Goal: Book appointment/travel/reservation

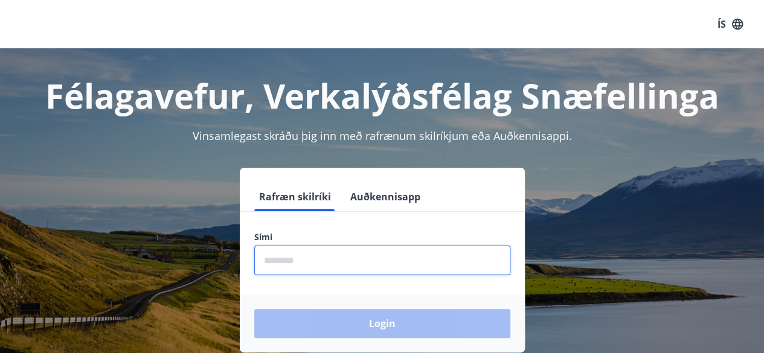
click at [407, 252] on input "phone" at bounding box center [382, 261] width 256 height 30
type input "********"
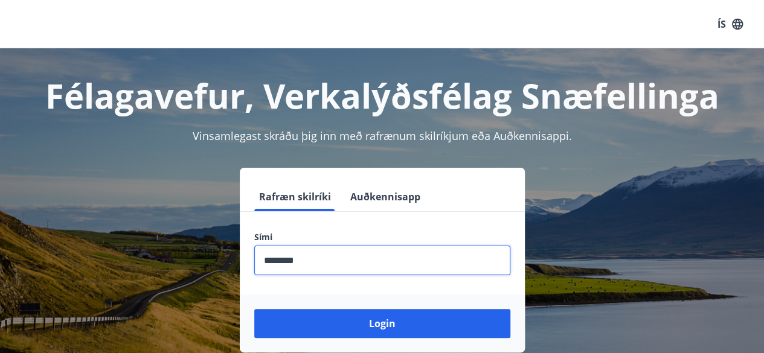
click at [254, 309] on button "Login" at bounding box center [382, 323] width 256 height 29
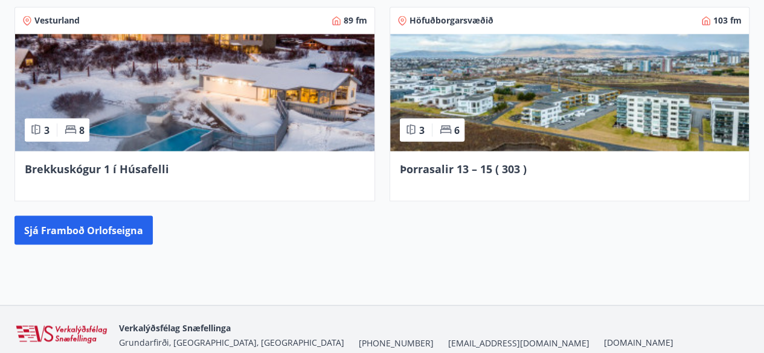
scroll to position [1106, 0]
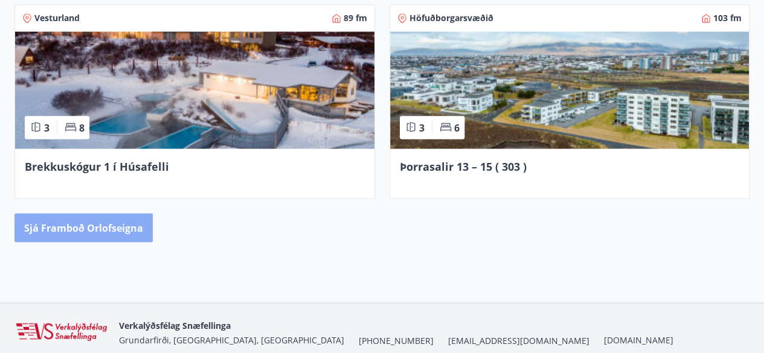
click at [107, 221] on button "Sjá framboð orlofseigna" at bounding box center [83, 227] width 138 height 29
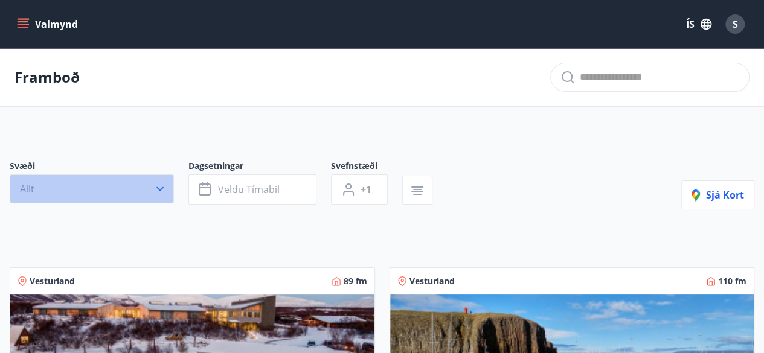
click at [164, 188] on icon "button" at bounding box center [160, 189] width 12 height 12
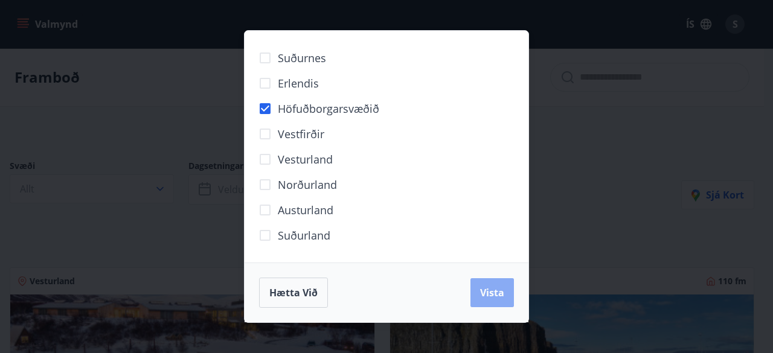
click at [493, 287] on span "Vista" at bounding box center [492, 292] width 24 height 13
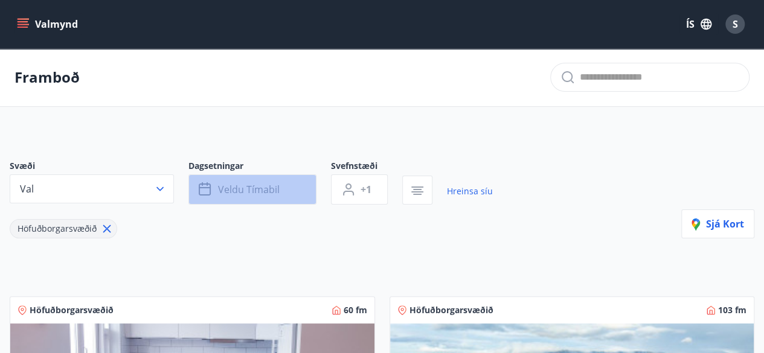
click at [243, 199] on button "Veldu tímabil" at bounding box center [252, 190] width 128 height 30
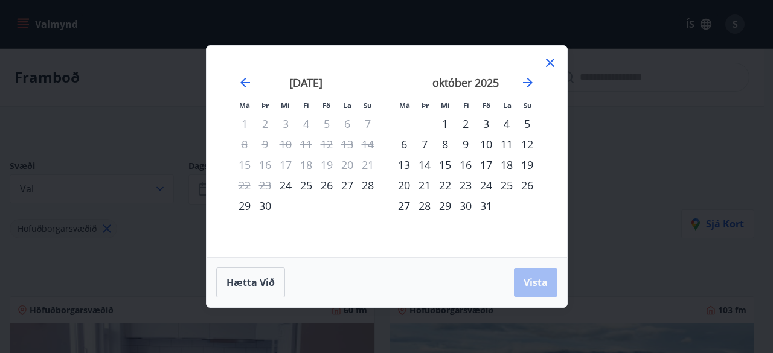
click at [307, 185] on div "25" at bounding box center [306, 185] width 21 height 21
click at [333, 184] on div "26" at bounding box center [326, 185] width 21 height 21
click at [531, 282] on span "Vista" at bounding box center [536, 282] width 24 height 13
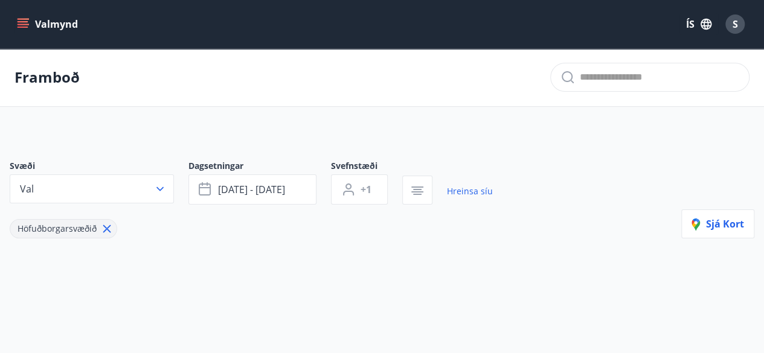
click at [27, 21] on icon "menu" at bounding box center [23, 21] width 11 height 1
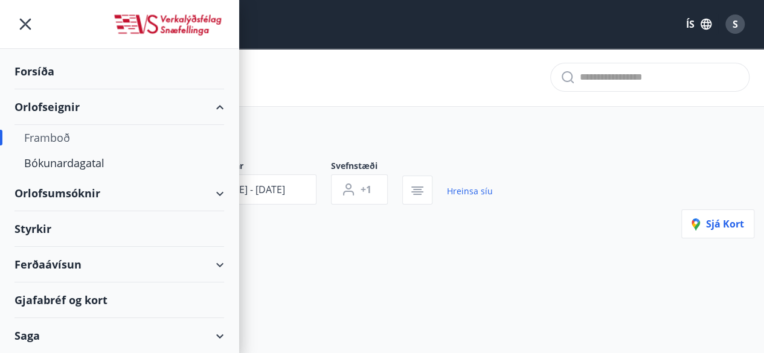
click at [70, 134] on div "Framboð" at bounding box center [119, 137] width 190 height 25
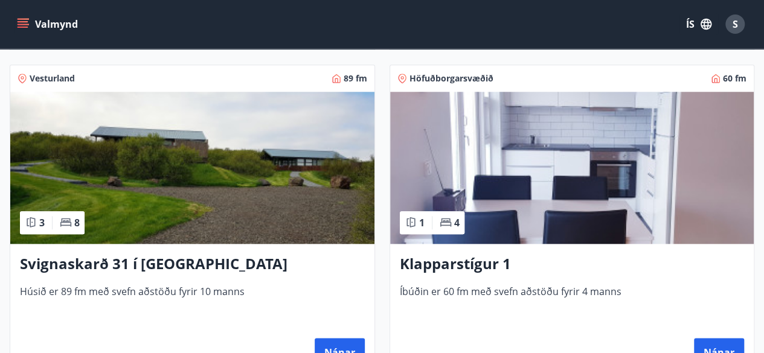
scroll to position [531, 0]
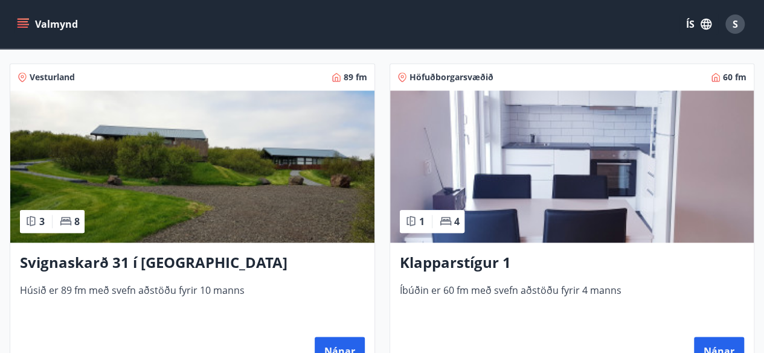
click at [624, 171] on img at bounding box center [572, 167] width 364 height 152
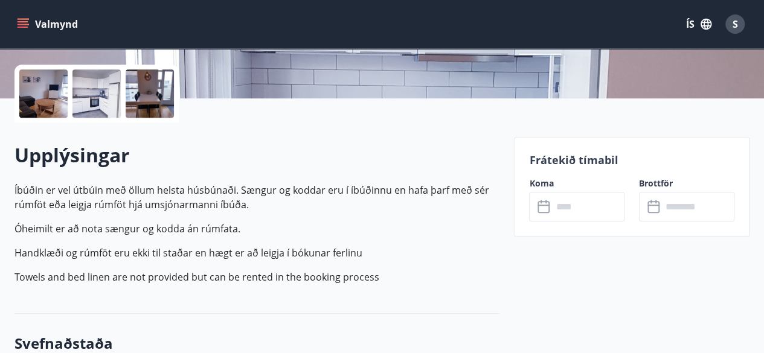
scroll to position [266, 0]
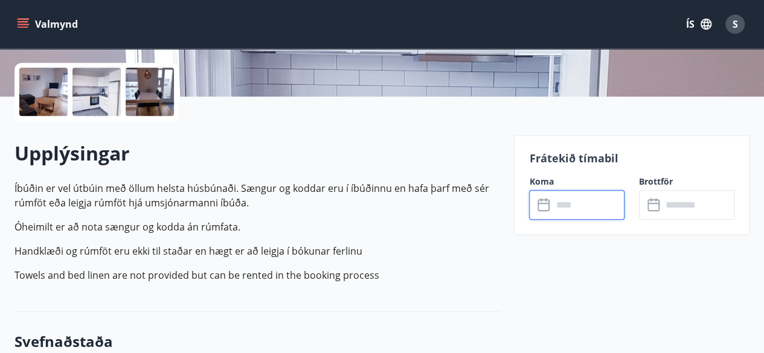
click at [581, 207] on input "text" at bounding box center [588, 205] width 72 height 30
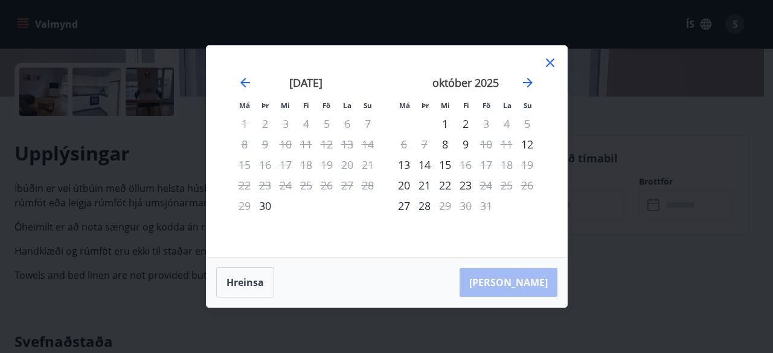
click at [551, 60] on icon at bounding box center [550, 63] width 14 height 14
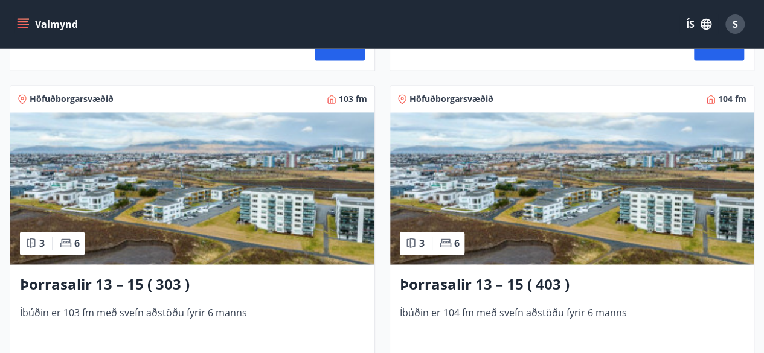
scroll to position [845, 0]
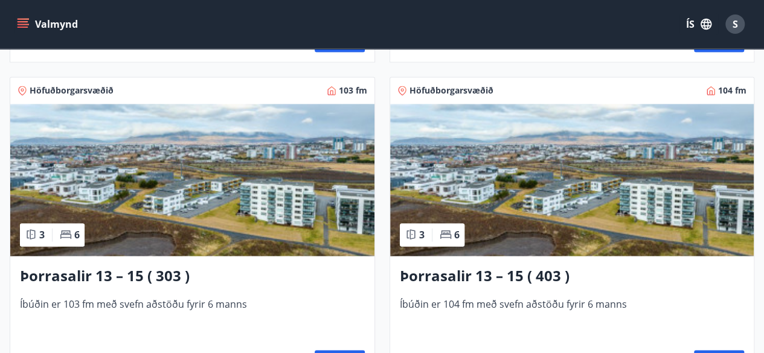
click at [194, 215] on img at bounding box center [192, 180] width 364 height 152
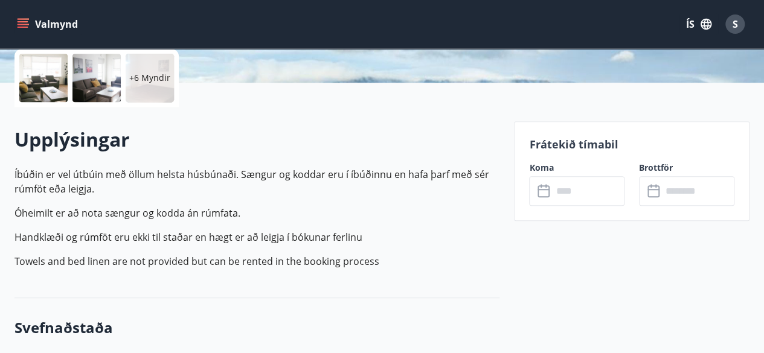
scroll to position [314, 0]
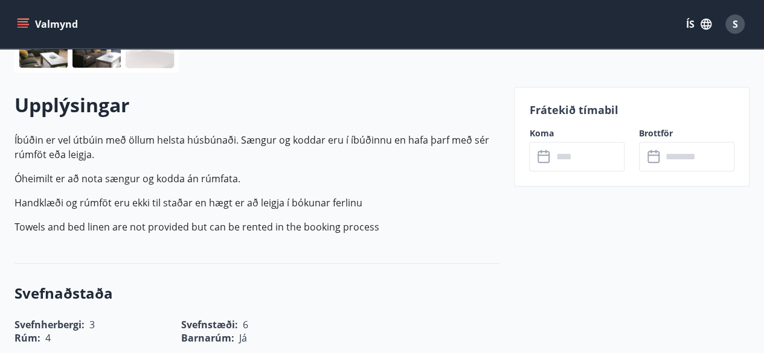
click at [583, 160] on input "text" at bounding box center [588, 157] width 72 height 30
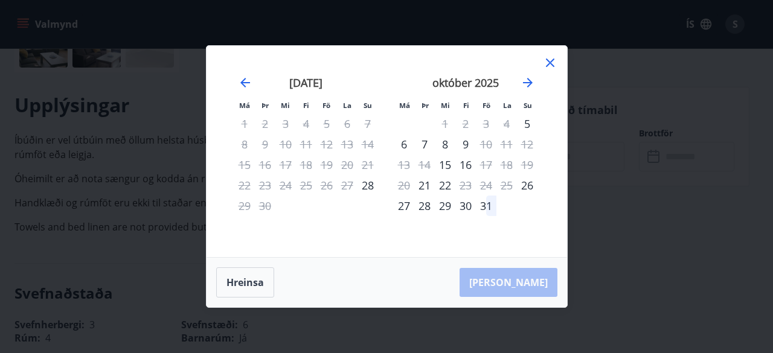
click at [548, 58] on icon at bounding box center [550, 63] width 14 height 14
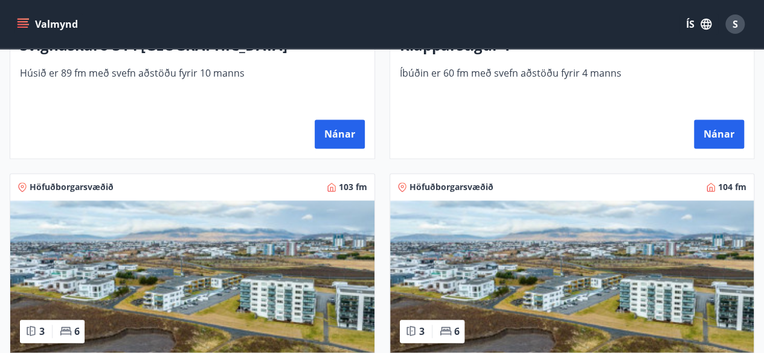
scroll to position [773, 0]
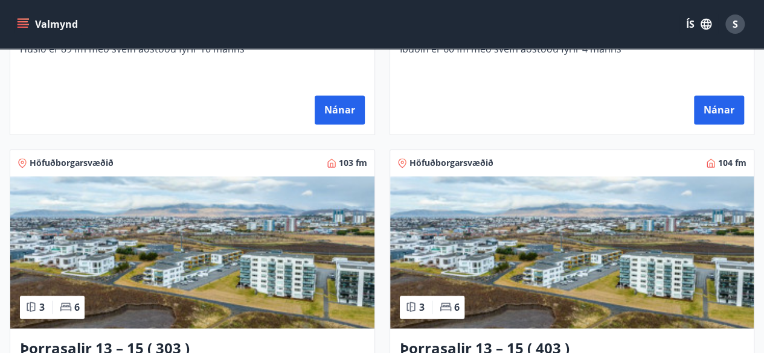
click at [627, 270] on img at bounding box center [572, 252] width 364 height 152
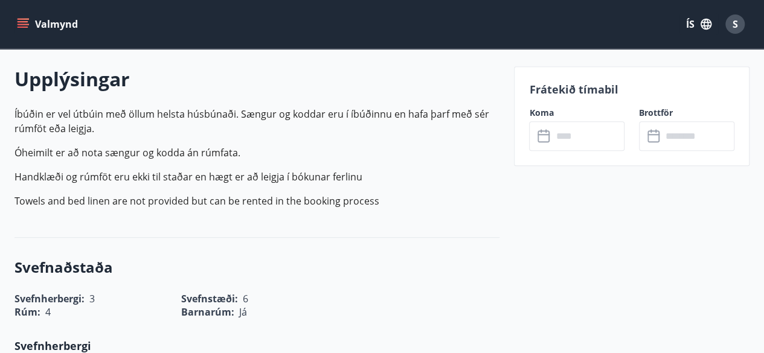
scroll to position [362, 0]
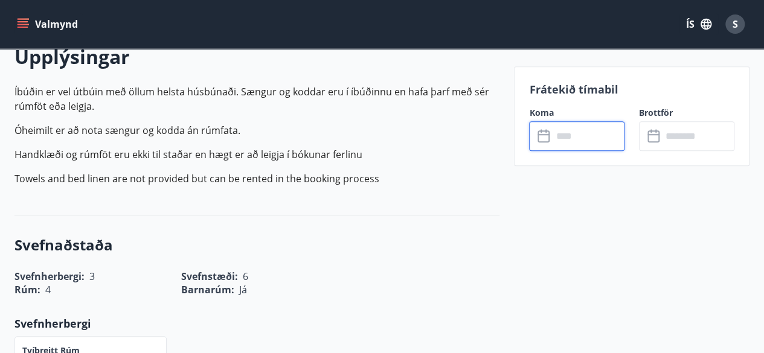
click at [588, 142] on input "text" at bounding box center [588, 136] width 72 height 30
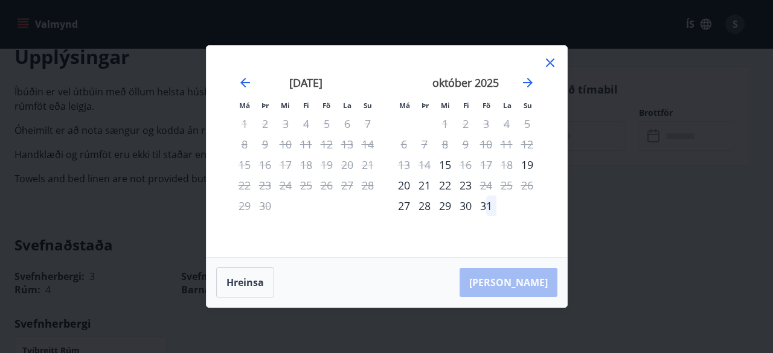
click at [553, 66] on icon at bounding box center [550, 63] width 8 height 8
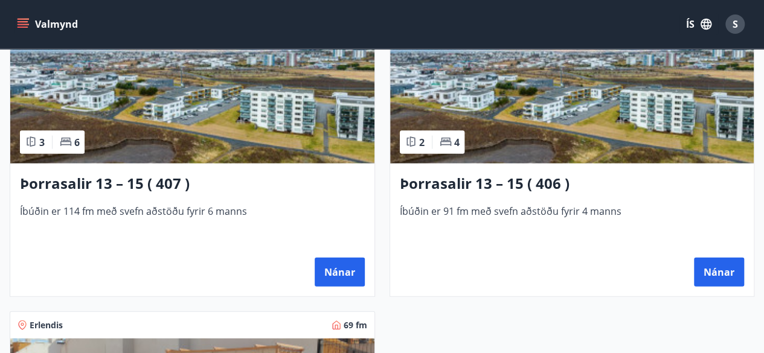
scroll to position [1280, 0]
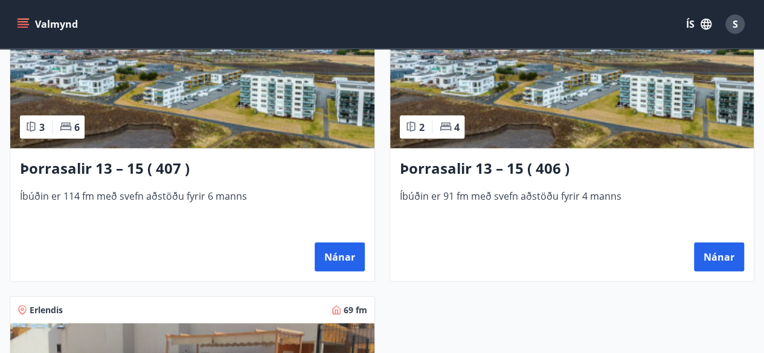
click at [182, 117] on img at bounding box center [192, 72] width 364 height 152
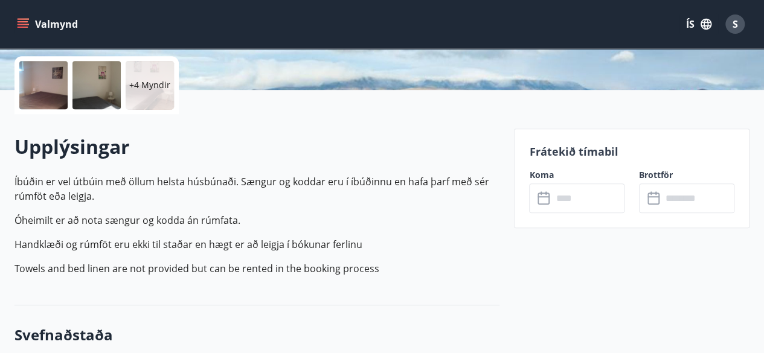
scroll to position [362, 0]
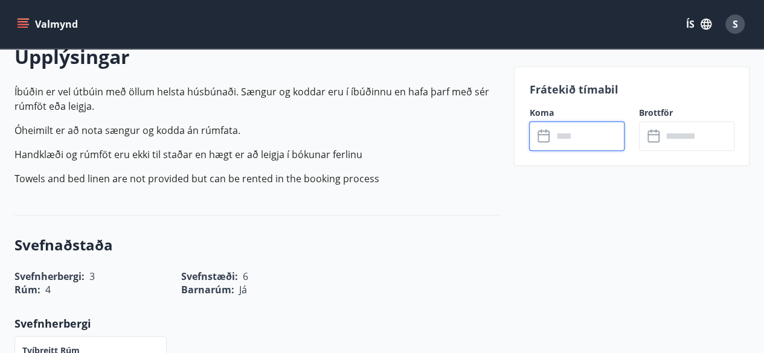
click at [601, 135] on input "text" at bounding box center [588, 136] width 72 height 30
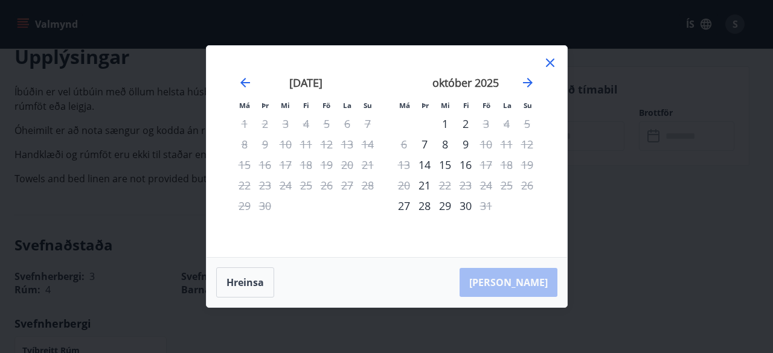
click at [552, 62] on icon at bounding box center [550, 63] width 14 height 14
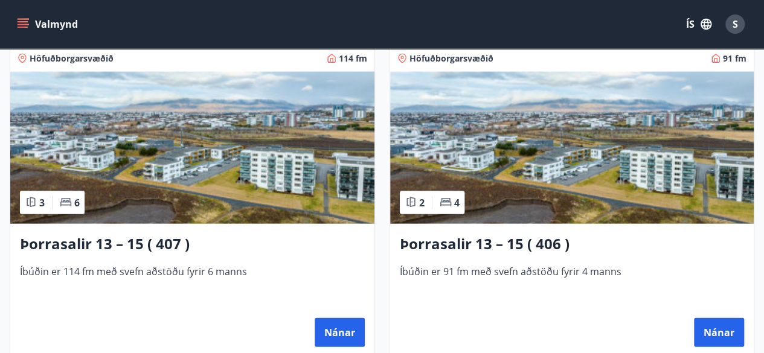
scroll to position [1232, 0]
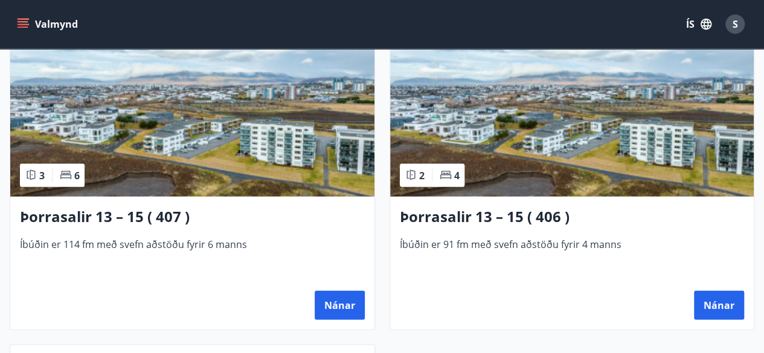
click at [583, 152] on img at bounding box center [572, 121] width 364 height 152
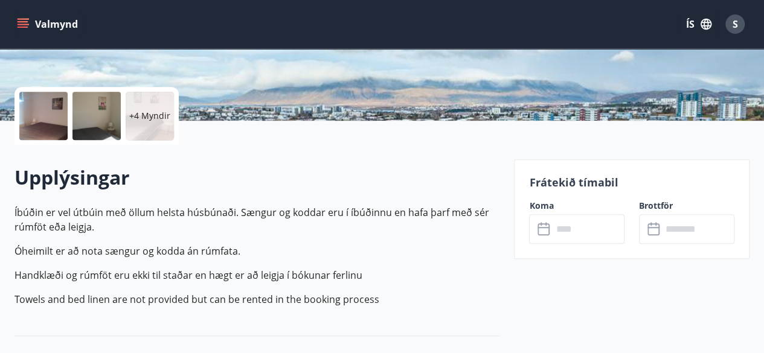
scroll to position [266, 0]
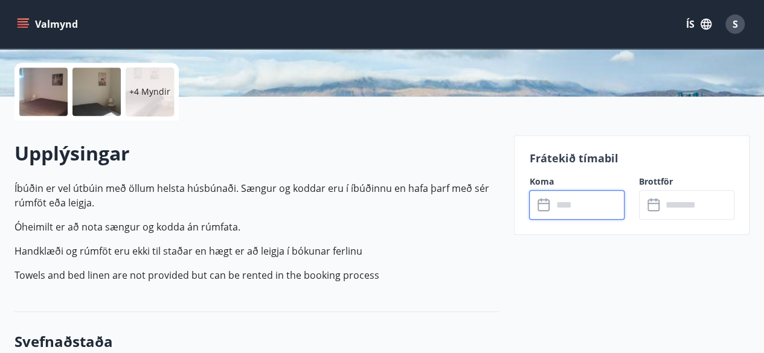
click at [583, 201] on input "text" at bounding box center [588, 205] width 72 height 30
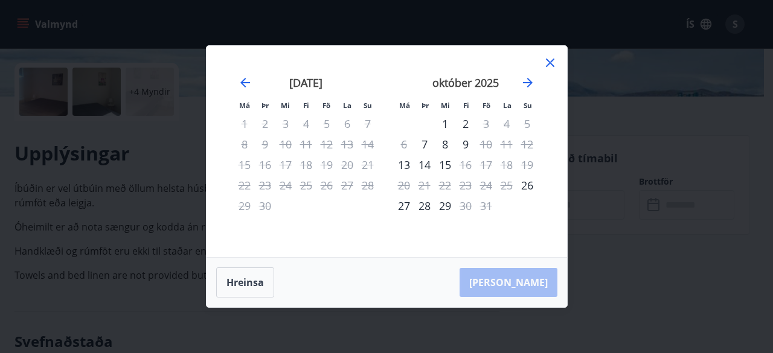
click at [552, 60] on icon at bounding box center [550, 63] width 14 height 14
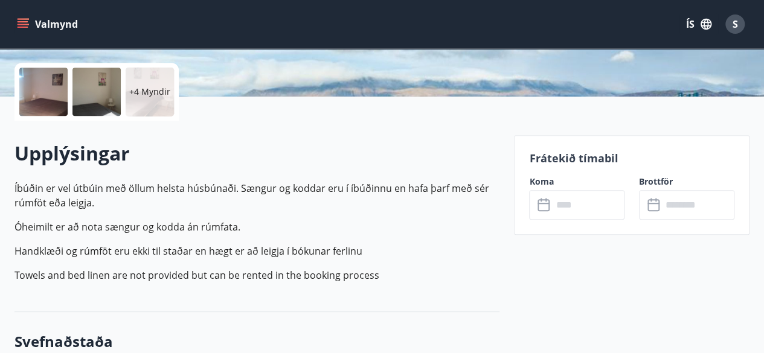
click at [56, 22] on button "Valmynd" at bounding box center [48, 24] width 68 height 22
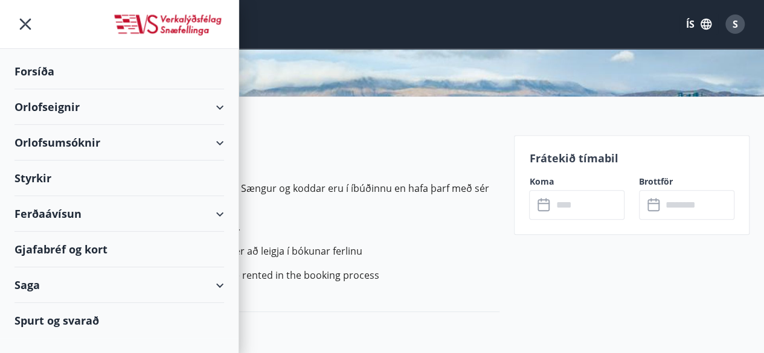
click at [41, 69] on div "Forsíða" at bounding box center [119, 72] width 210 height 36
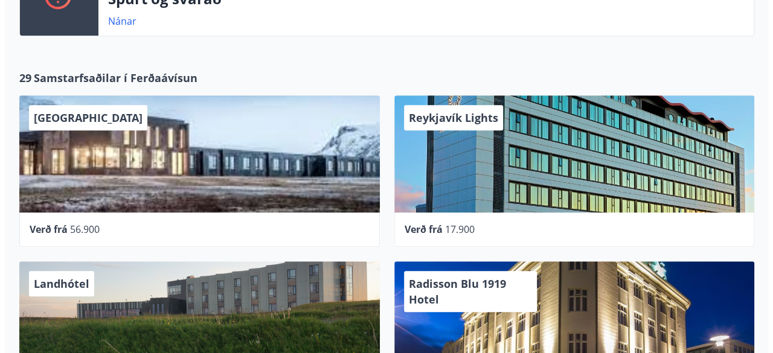
scroll to position [411, 0]
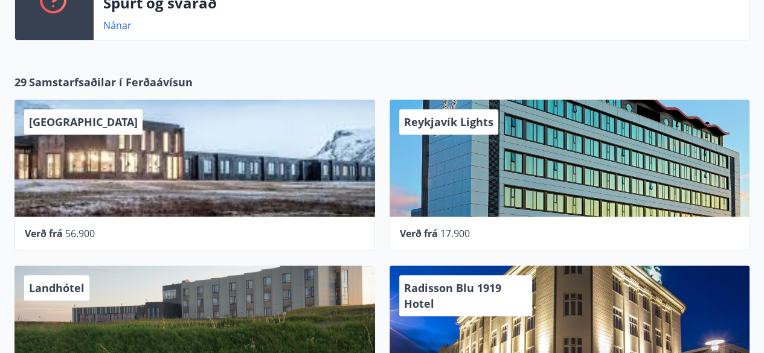
click at [574, 189] on div "Reykjavík Lights" at bounding box center [569, 158] width 360 height 117
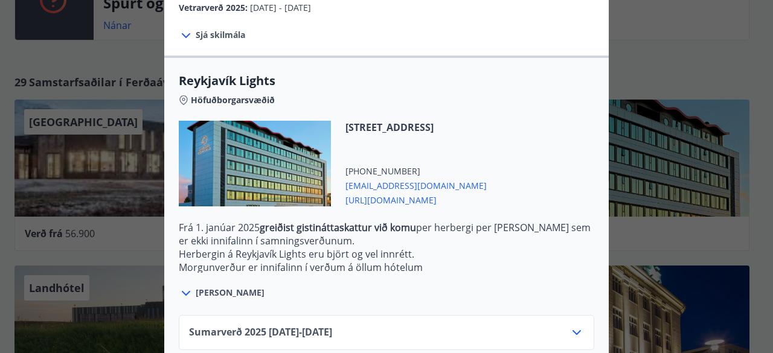
scroll to position [407, 0]
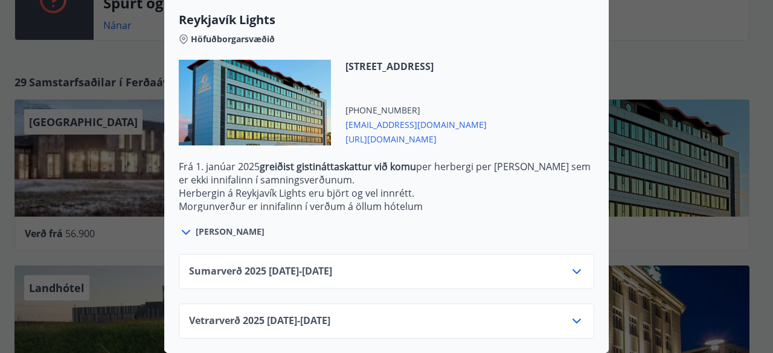
click at [572, 264] on icon at bounding box center [576, 271] width 14 height 14
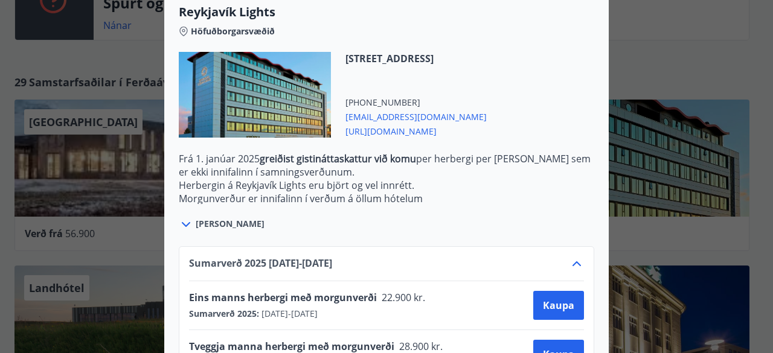
scroll to position [0, 0]
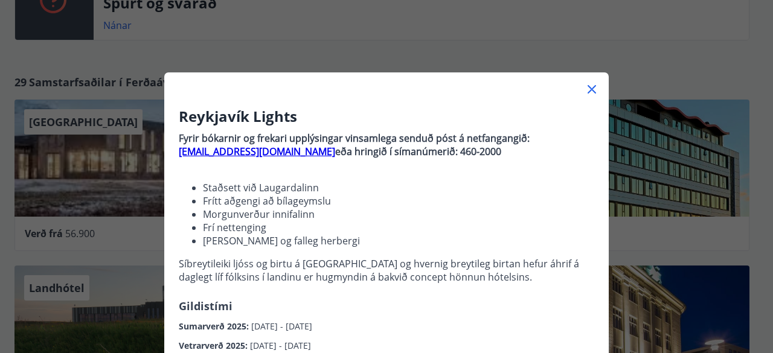
click at [743, 211] on div "Reykjavík Lights Fyrir bókarnir og frekari upplýsingar vinsamlega senduð póst á…" at bounding box center [386, 176] width 773 height 353
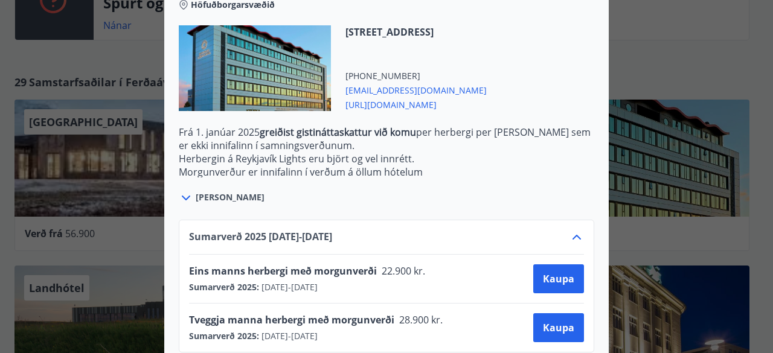
scroll to position [505, 0]
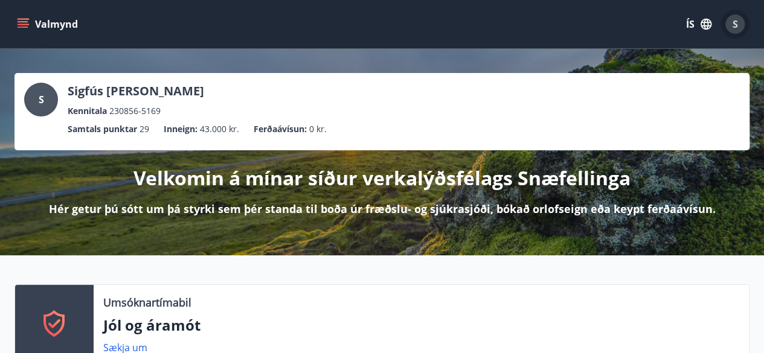
click at [736, 22] on span "S" at bounding box center [734, 24] width 5 height 13
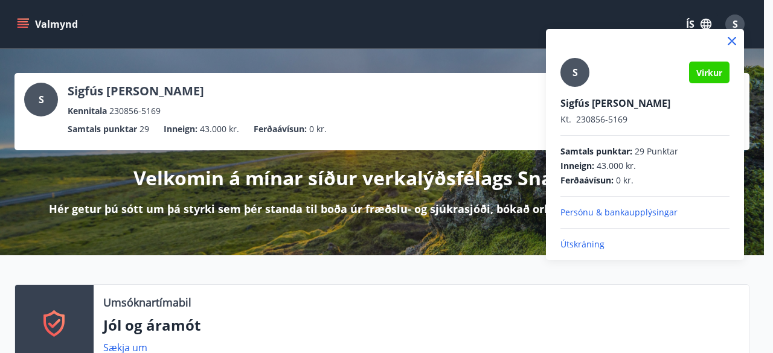
click at [585, 245] on p "Útskráning" at bounding box center [644, 245] width 169 height 12
